Goal: Find specific page/section: Find specific page/section

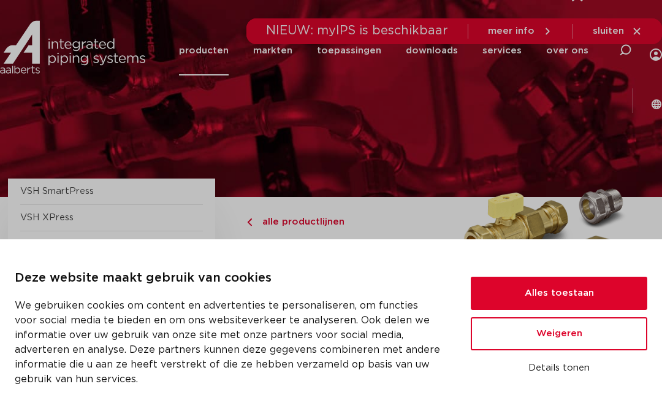
click at [588, 286] on button "Alles toestaan" at bounding box center [559, 293] width 177 height 33
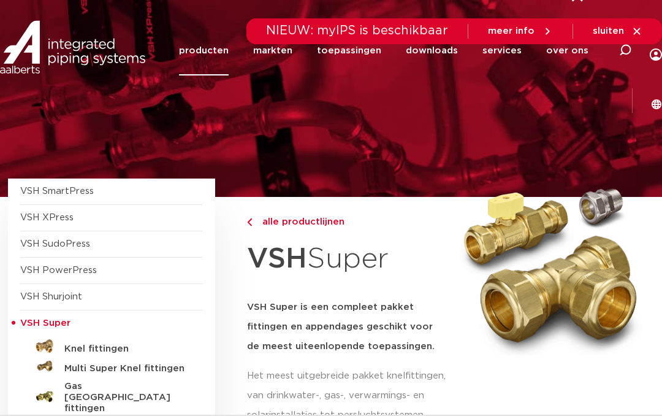
click at [117, 343] on h5 "Knel fittingen" at bounding box center [124, 348] width 121 height 11
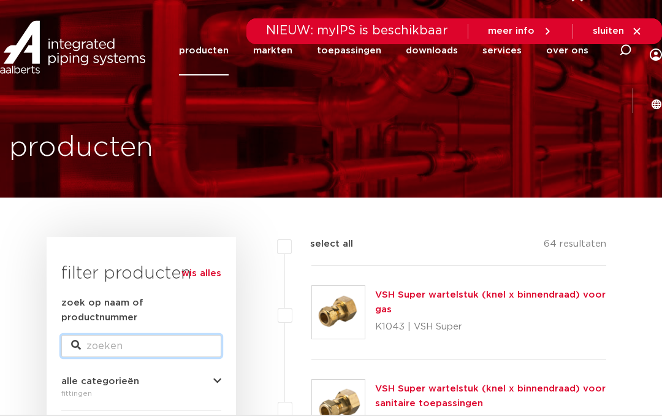
click at [140, 340] on input "zoek op naam of productnummer" at bounding box center [141, 346] width 160 height 22
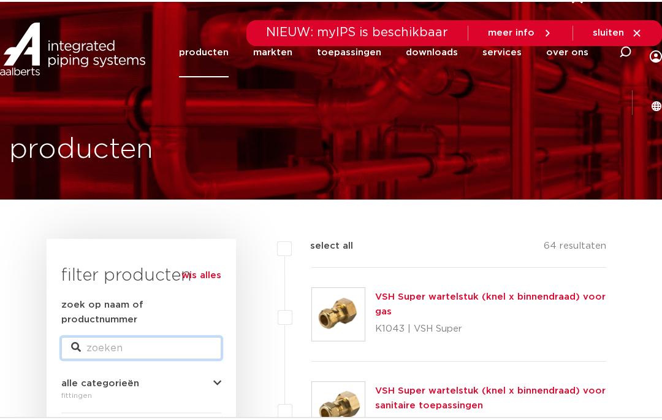
scroll to position [12, 0]
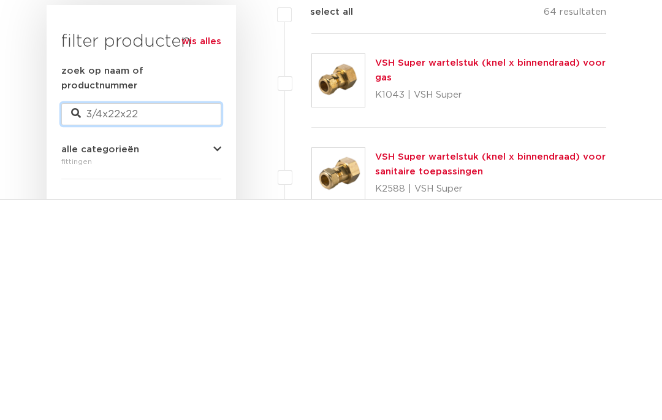
type input "3/4x22x22"
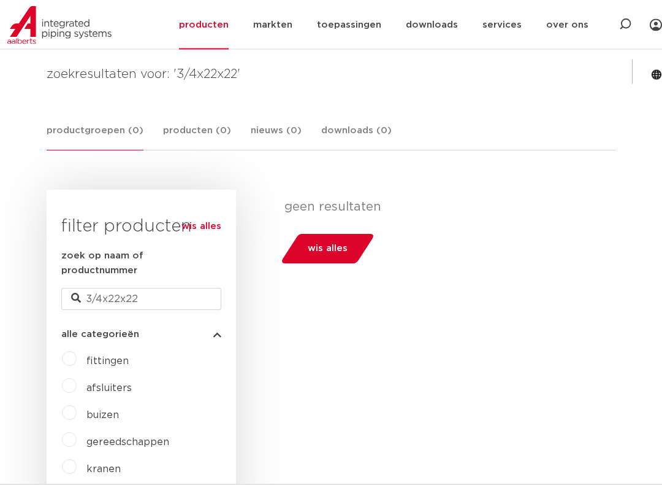
scroll to position [193, 0]
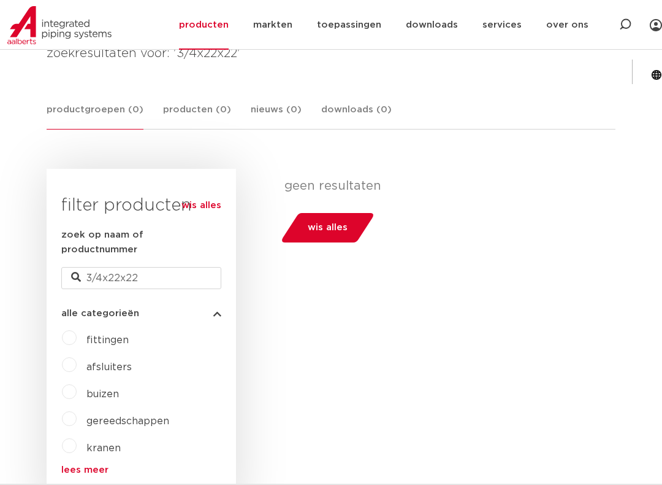
click at [78, 328] on label "fittingen" at bounding box center [103, 338] width 52 height 20
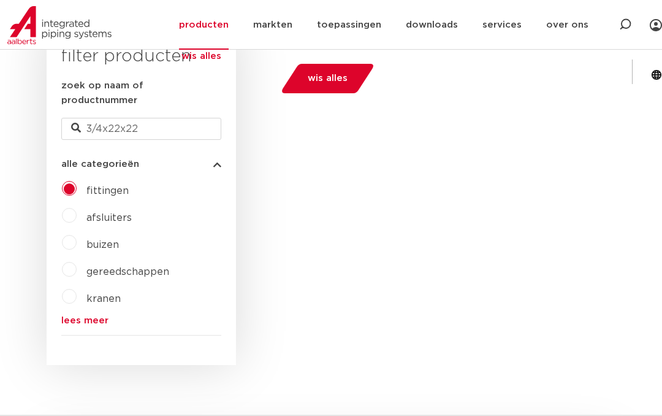
scroll to position [310, 0]
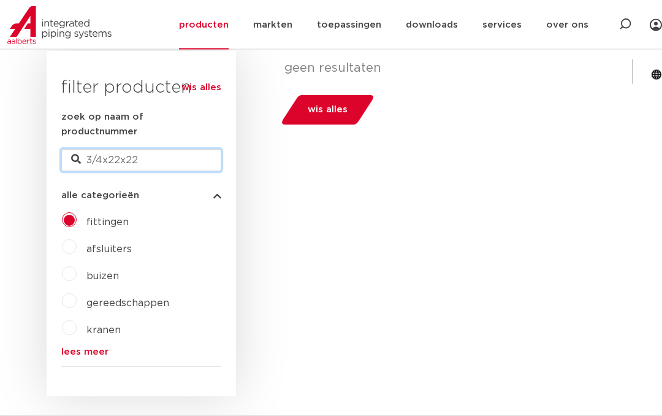
click at [173, 150] on input "3/4x22x22" at bounding box center [141, 161] width 160 height 22
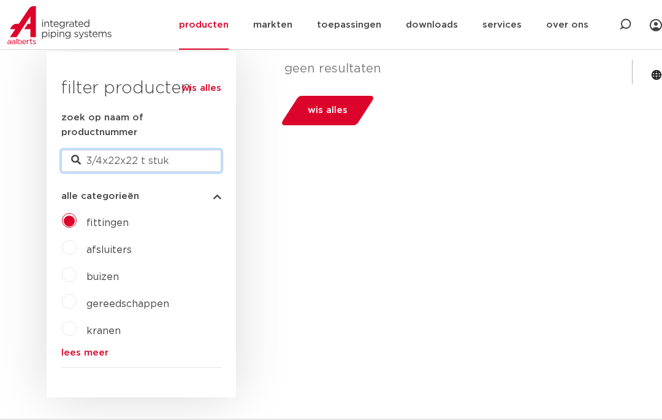
type input "3/4x22x22 t stuk"
